Goal: Navigation & Orientation: Go to known website

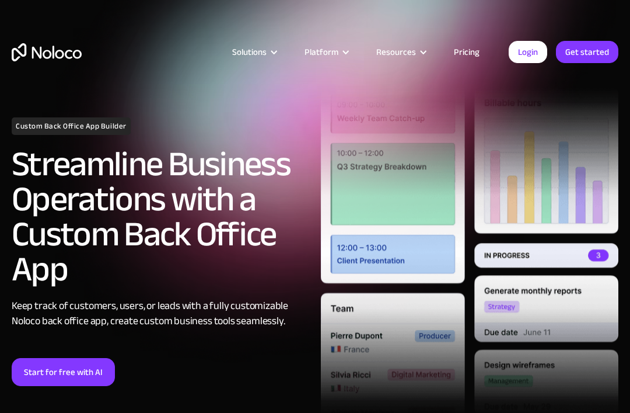
click at [58, 109] on div "Solutions Use Cases Business Types Project Management Keep track of customers, …" at bounding box center [315, 55] width 630 height 110
click at [126, 126] on h1 "Custom Back Office App Builder" at bounding box center [71, 126] width 119 height 18
click at [298, 9] on div "Solutions Use Cases Business Types Project Management Keep track of customers, …" at bounding box center [315, 55] width 630 height 110
click at [38, 52] on img "home" at bounding box center [47, 52] width 70 height 18
click at [39, 46] on img "home" at bounding box center [47, 52] width 70 height 18
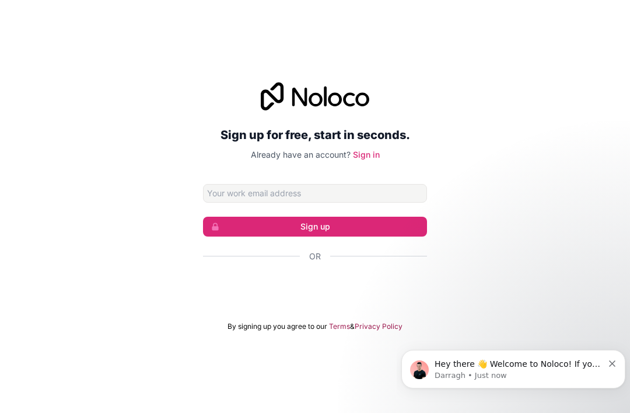
click at [427, 373] on img "message notification from Darragh, Just now. Hey there 👋 Welcome to Noloco! If …" at bounding box center [419, 369] width 19 height 19
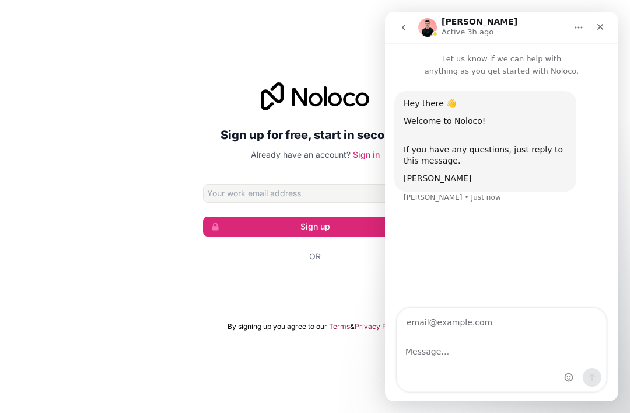
click at [361, 322] on form "Sign up Or By signing up you agree to our Terms & Privacy Policy" at bounding box center [315, 257] width 224 height 147
click at [270, 329] on form "Sign up Or By signing up you agree to our Terms & Privacy Policy" at bounding box center [315, 257] width 224 height 147
click at [267, 326] on form "Sign up Or By signing up you agree to our Terms & Privacy Policy" at bounding box center [315, 257] width 224 height 147
click at [252, 301] on div "Sign in with Google. Opens in new tab" at bounding box center [315, 288] width 224 height 26
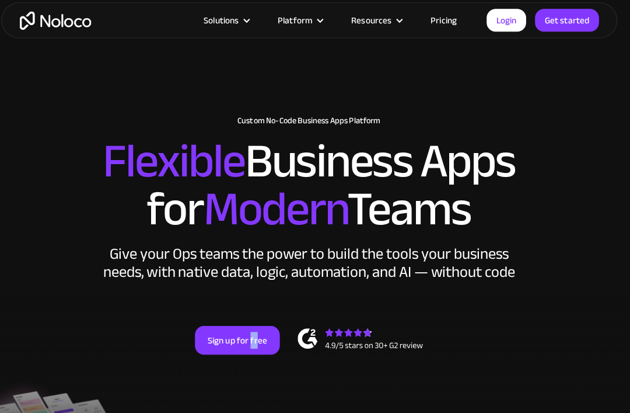
click at [386, 299] on div "New: Connect Noloco to Stripe Custom No-Code Business Apps Platform Flexible Bu…" at bounding box center [315, 245] width 630 height 280
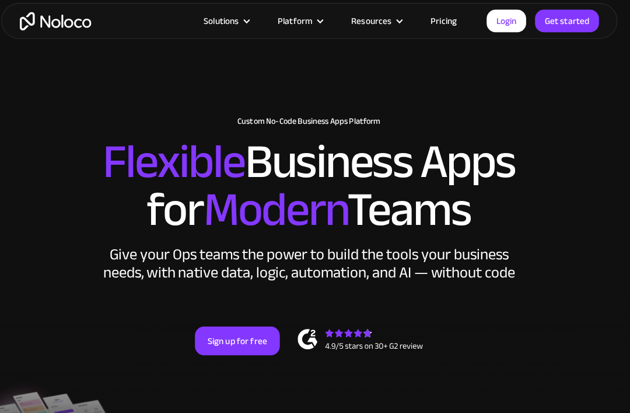
click at [494, 248] on div "Give your Ops teams the power to build the tools your business needs, with nati…" at bounding box center [315, 260] width 409 height 35
